Goal: Obtain resource: Download file/media

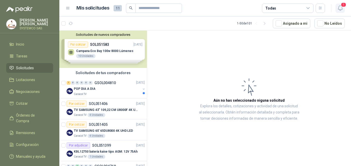
click at [343, 3] on span "1" at bounding box center [343, 4] width 6 height 5
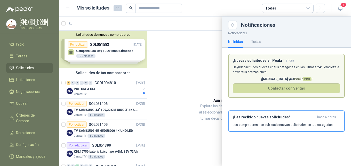
click at [261, 67] on p "Hay 83 solicitudes nuevas en tus categorías en las ultimas 24h, empieza a envia…" at bounding box center [286, 70] width 107 height 10
click at [102, 91] on div at bounding box center [204, 92] width 291 height 150
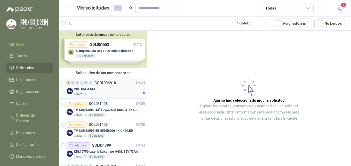
click at [91, 87] on p "POP DIA A DIA" at bounding box center [84, 89] width 21 height 5
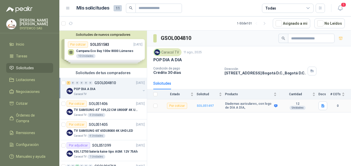
click at [202, 106] on b "SOL051497" at bounding box center [205, 106] width 17 height 4
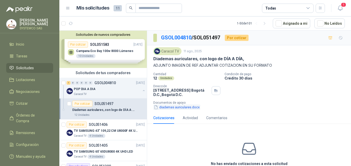
click at [189, 109] on button "diademas auriculares.docx" at bounding box center [176, 107] width 47 height 5
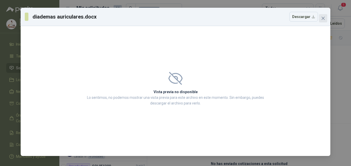
click at [325, 20] on icon "close" at bounding box center [323, 18] width 4 height 4
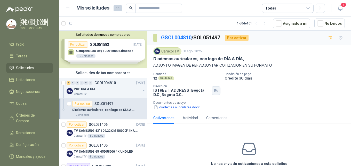
click at [214, 92] on icon "button" at bounding box center [216, 91] width 4 height 4
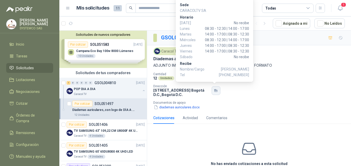
click at [214, 92] on icon "button" at bounding box center [216, 91] width 4 height 4
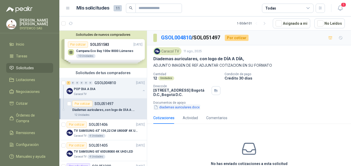
click at [193, 110] on button "diademas auriculares.docx" at bounding box center [176, 107] width 47 height 5
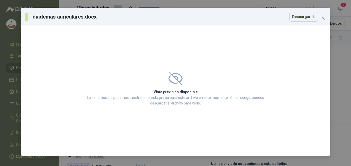
click at [328, 15] on div "diademas auriculares.docx Descargar" at bounding box center [175, 17] width 309 height 18
click at [312, 18] on button "Descargar" at bounding box center [303, 17] width 29 height 10
click at [333, 64] on div "diademas auriculares.docx Descargar Vista previa no disponible Lo sentimos, no …" at bounding box center [175, 83] width 351 height 166
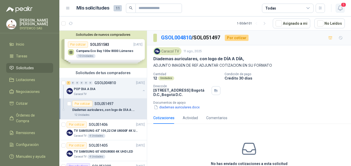
click at [341, 8] on icon "button" at bounding box center [340, 8] width 6 height 6
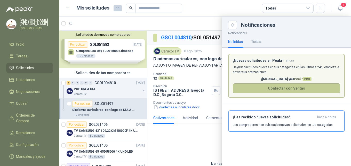
click at [283, 87] on button "Contactar con Ventas" at bounding box center [286, 89] width 107 height 10
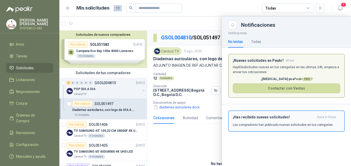
click at [307, 128] on button "¡Has recibido nuevas solicitudes! hace 6 horas Los compradores han publicado nu…" at bounding box center [286, 121] width 117 height 21
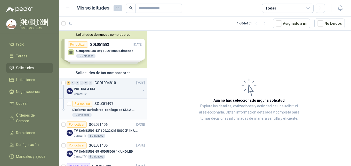
click at [109, 115] on div "12 Unidades" at bounding box center [108, 115] width 72 height 4
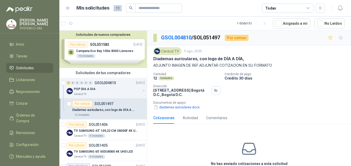
click at [107, 119] on article "Por cotizar SOL051497 Diademas auriculares, con logo de DÍA A DÍA, 12 Unidades" at bounding box center [102, 109] width 87 height 21
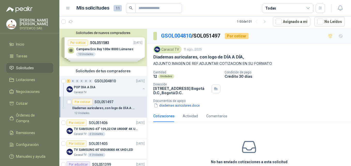
click at [101, 113] on div "12 Unidades" at bounding box center [108, 113] width 72 height 4
